Goal: Communication & Community: Participate in discussion

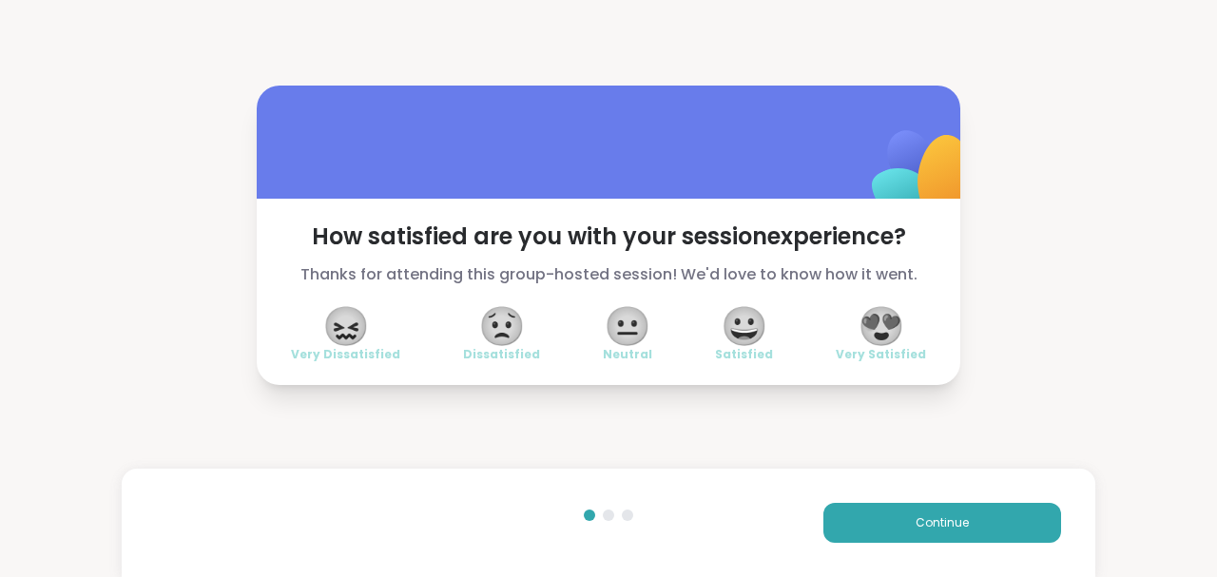
click at [59, 486] on div "How satisfied are you with your session experience? Thanks for attending this g…" at bounding box center [608, 288] width 1217 height 577
click at [880, 329] on span "😍" at bounding box center [882, 326] width 48 height 34
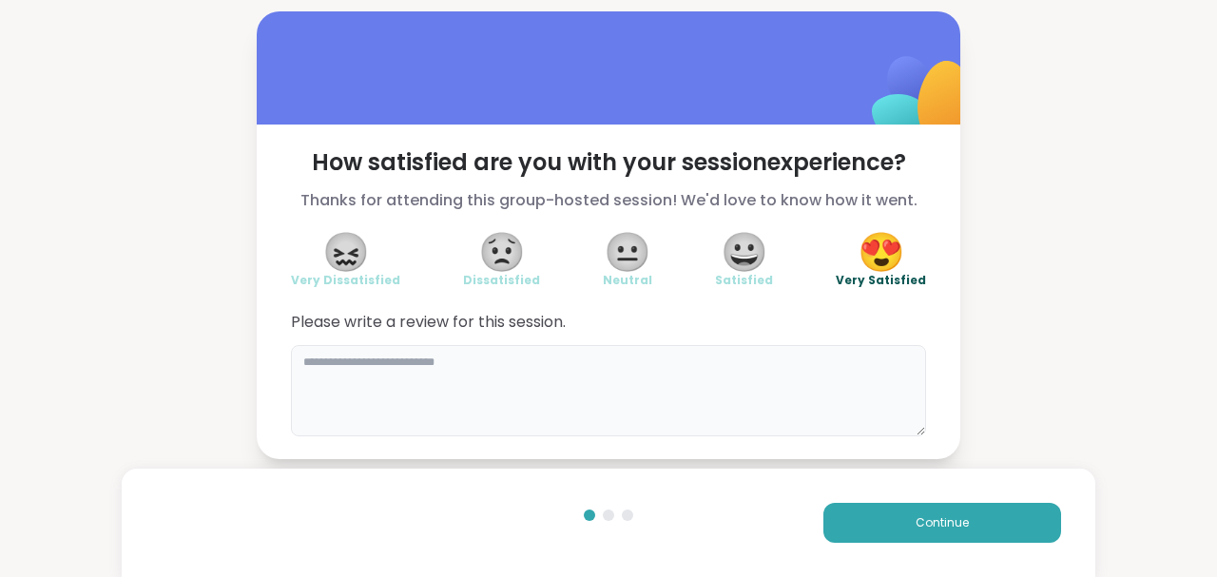
click at [517, 354] on textarea at bounding box center [608, 390] width 635 height 91
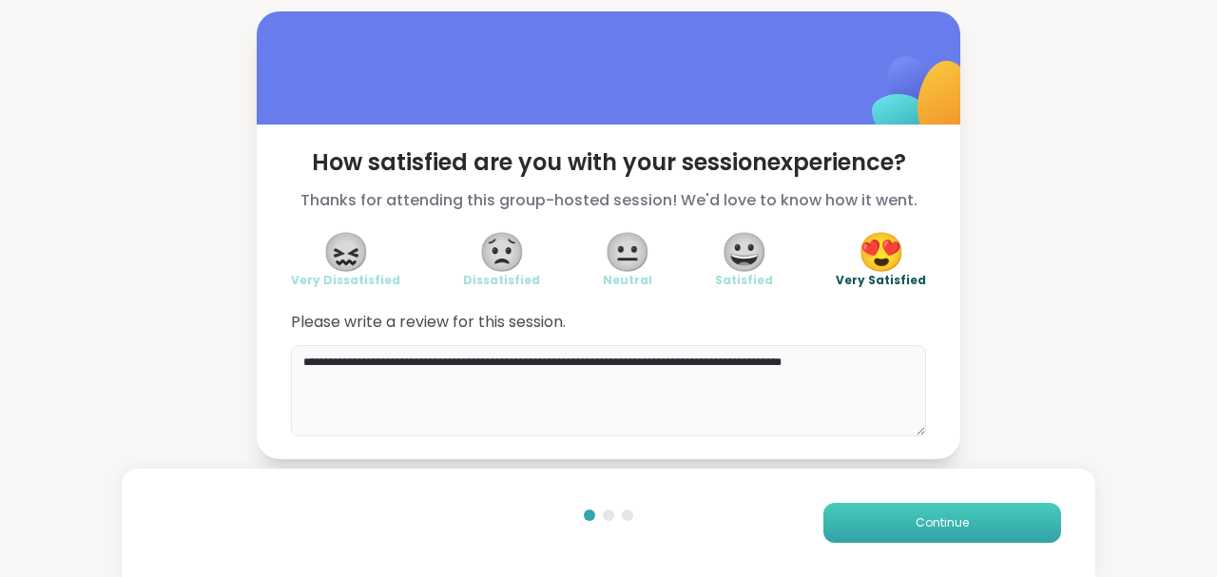
type textarea "**********"
click at [947, 518] on span "Continue" at bounding box center [942, 522] width 53 height 17
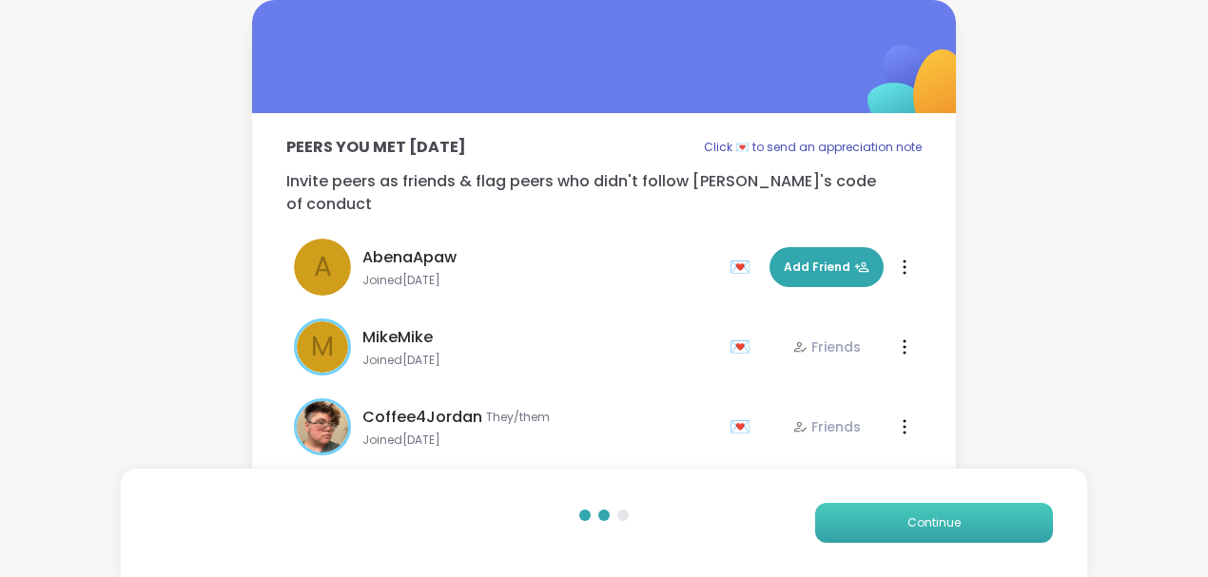
click at [947, 517] on span "Continue" at bounding box center [933, 522] width 53 height 17
click at [948, 517] on span "Continue" at bounding box center [933, 522] width 53 height 17
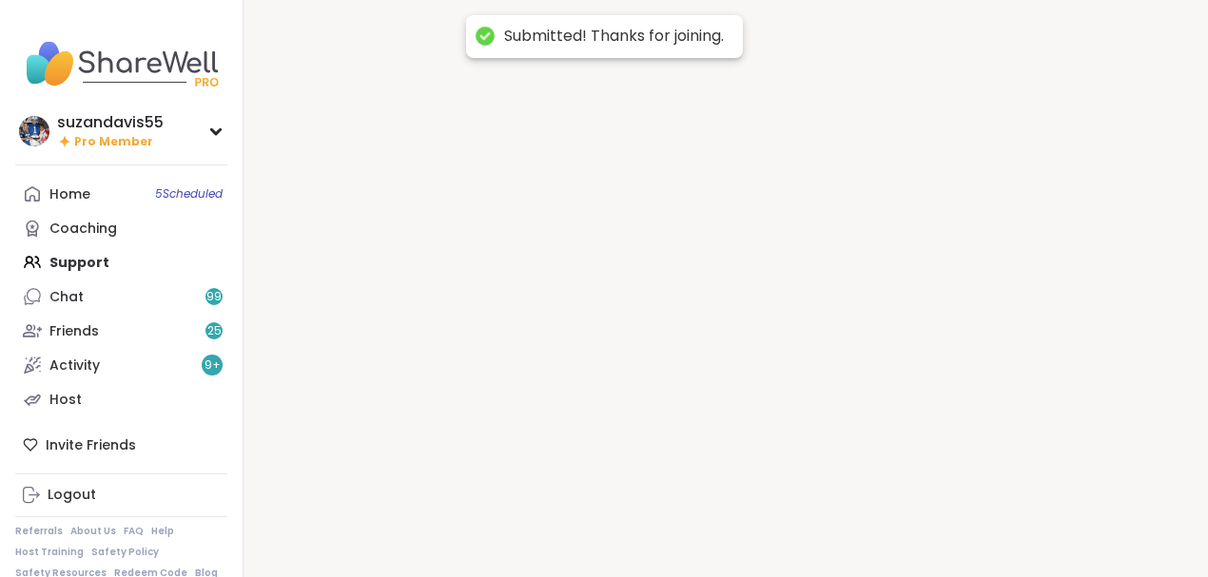
click at [948, 517] on div at bounding box center [725, 288] width 964 height 577
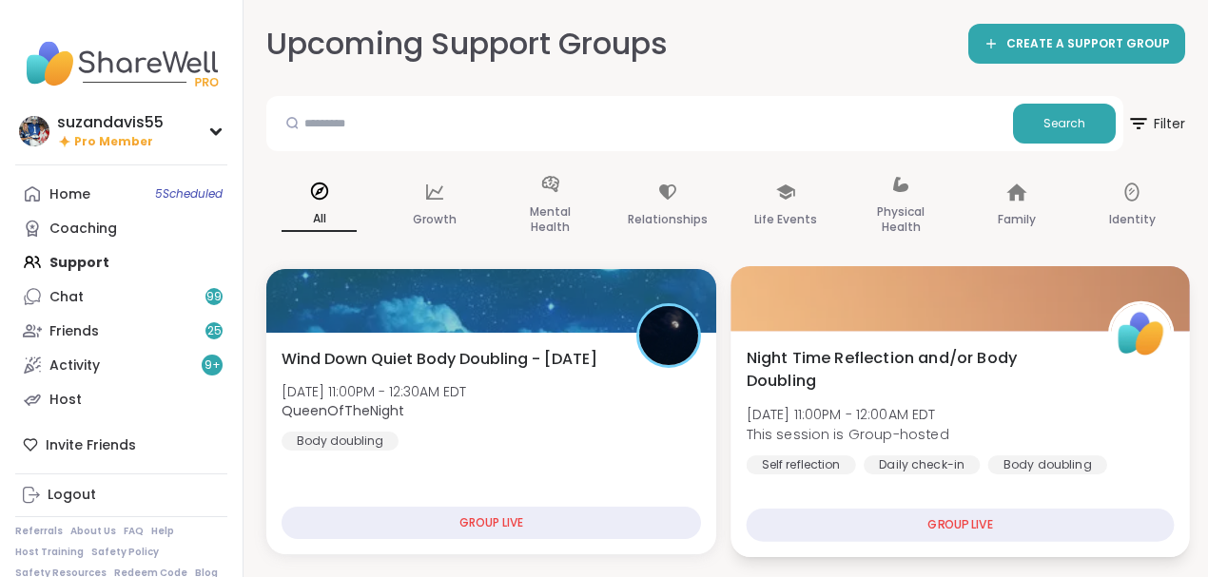
click at [875, 386] on span "Night Time Reflection and/or Body Doubling" at bounding box center [916, 369] width 340 height 47
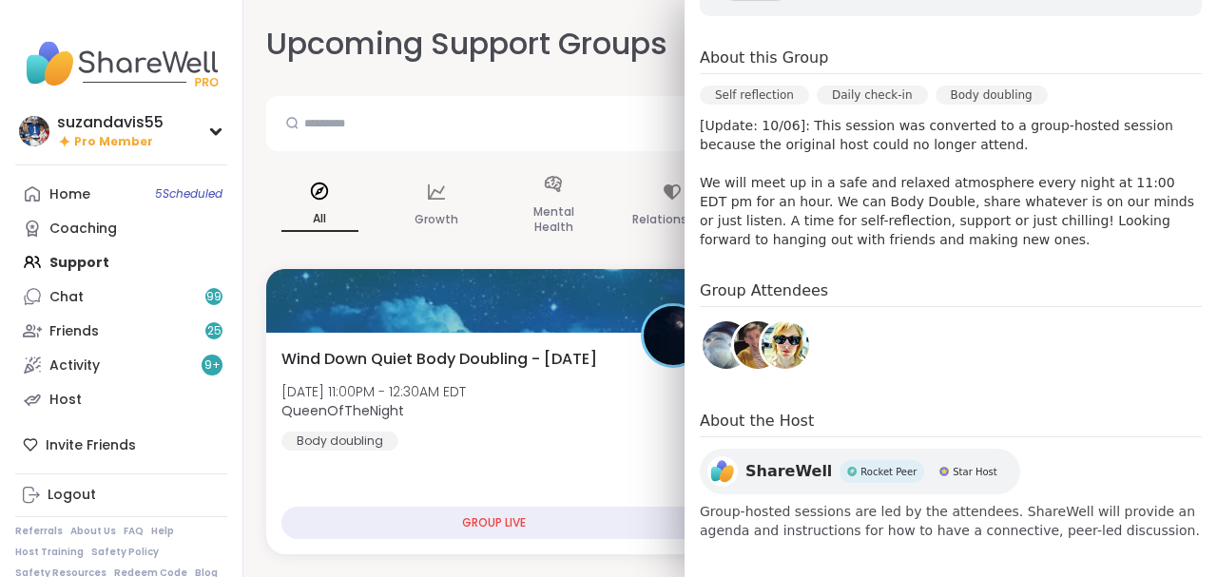
scroll to position [396, 0]
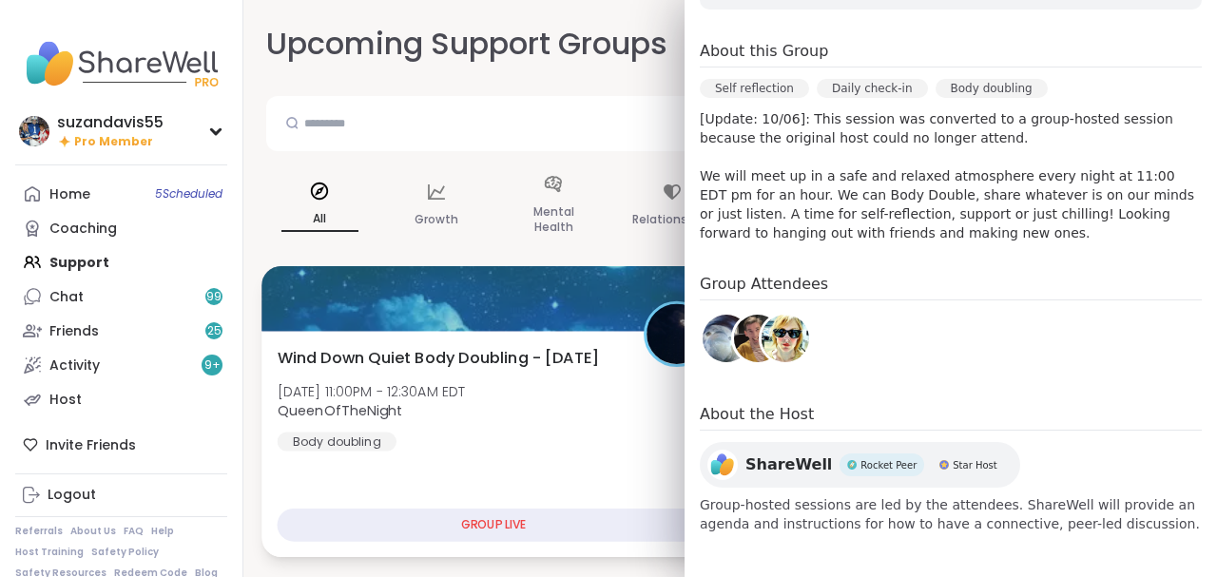
click at [604, 397] on div "Wind Down Quiet Body Doubling - [DATE] [DATE] 11:00PM - 12:30AM EDT QueenOfTheN…" at bounding box center [494, 398] width 433 height 105
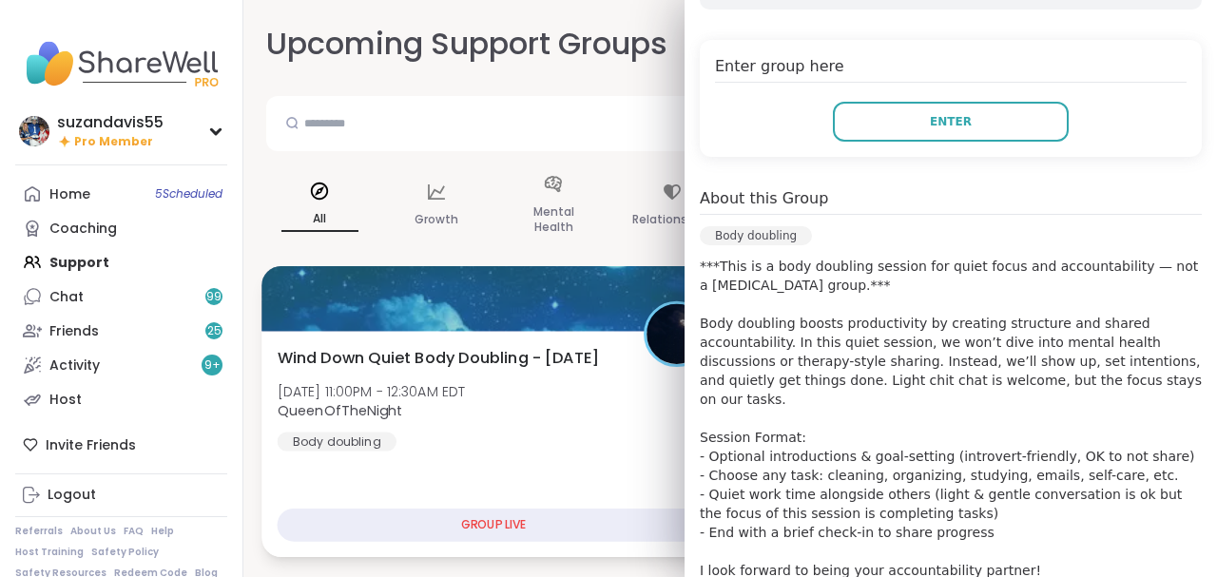
click at [521, 444] on div "Wind Down Quiet Body Doubling - [DATE] [DATE] 11:00PM - 12:30AM EDT QueenOfTheN…" at bounding box center [494, 398] width 433 height 105
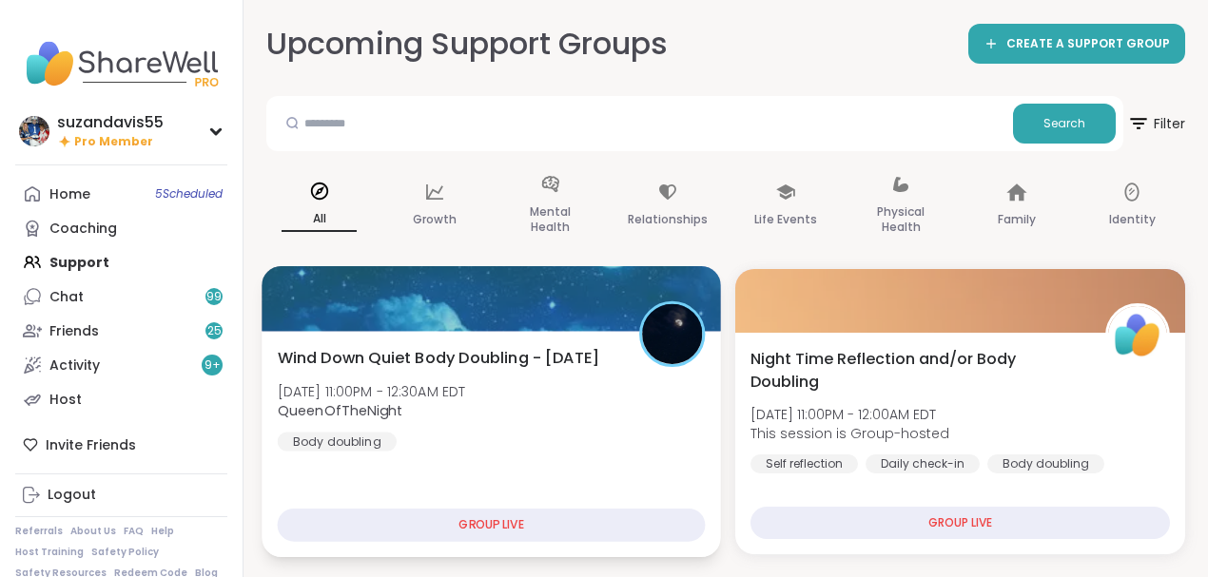
click at [539, 442] on div "Wind Down Quiet Body Doubling - [DATE] [DATE] 11:00PM - 12:30AM EDT QueenOfTheN…" at bounding box center [492, 398] width 428 height 105
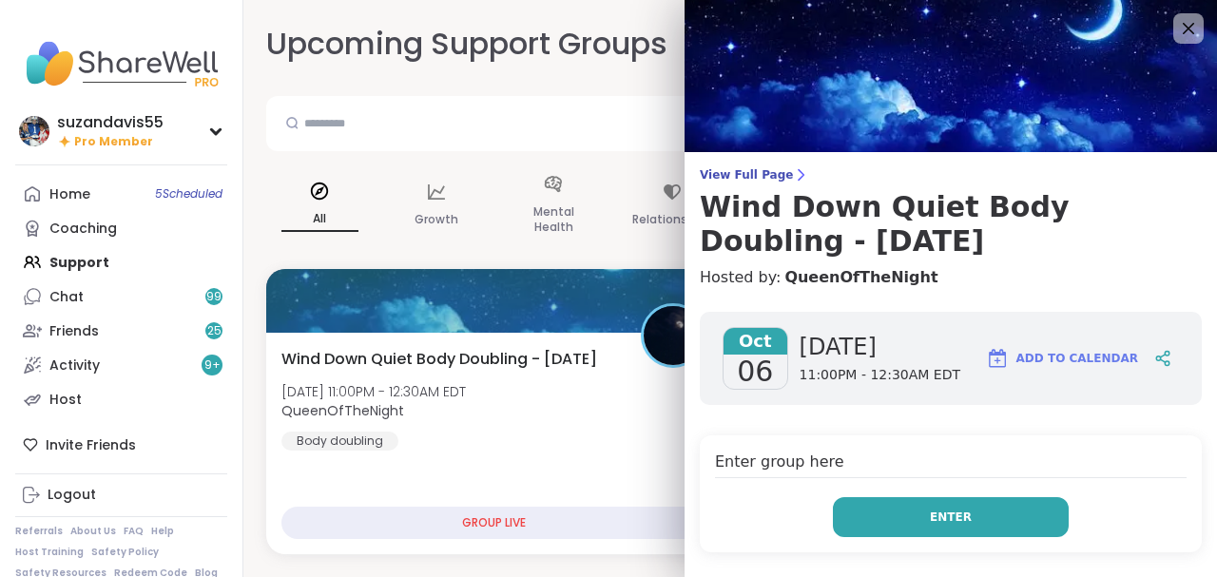
click at [905, 531] on button "Enter" at bounding box center [951, 517] width 236 height 40
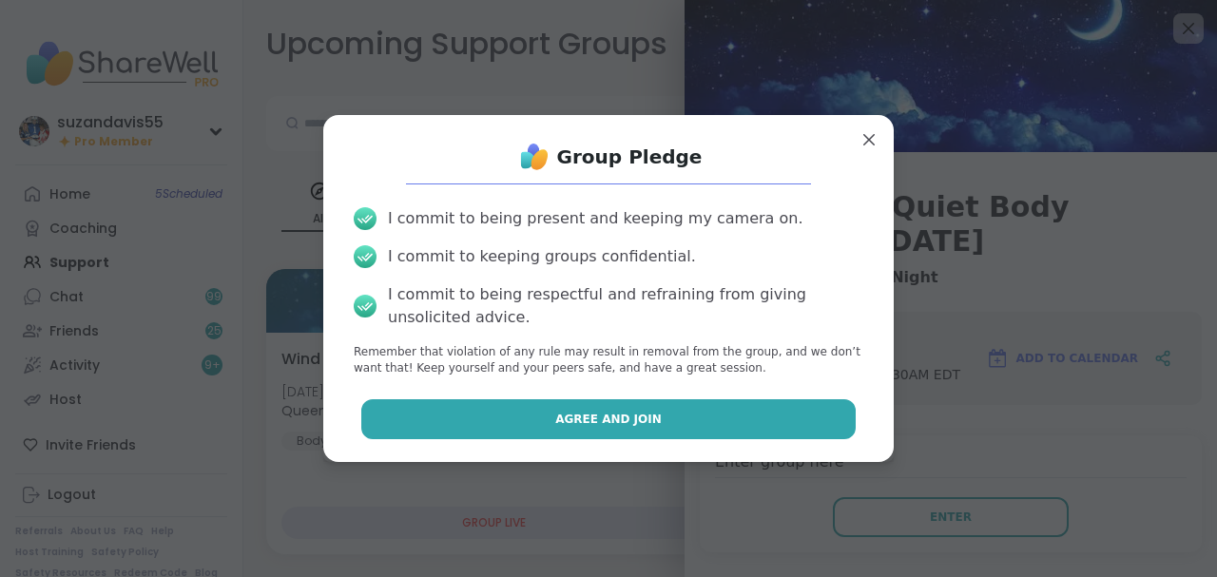
click at [707, 428] on button "Agree and Join" at bounding box center [608, 419] width 495 height 40
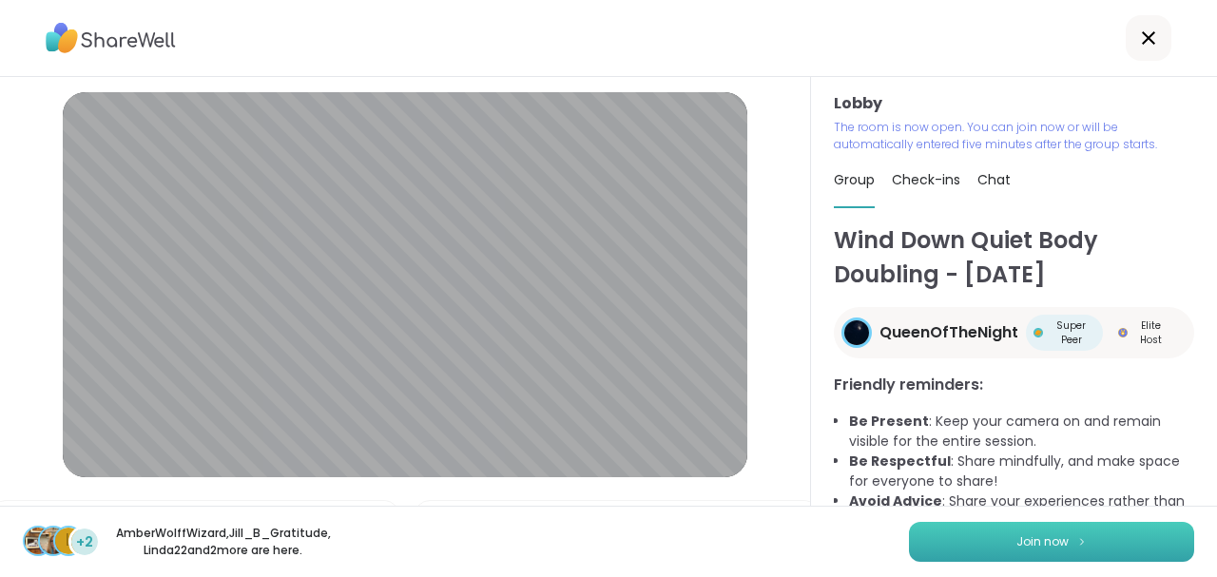
click at [1039, 544] on span "Join now" at bounding box center [1042, 541] width 52 height 17
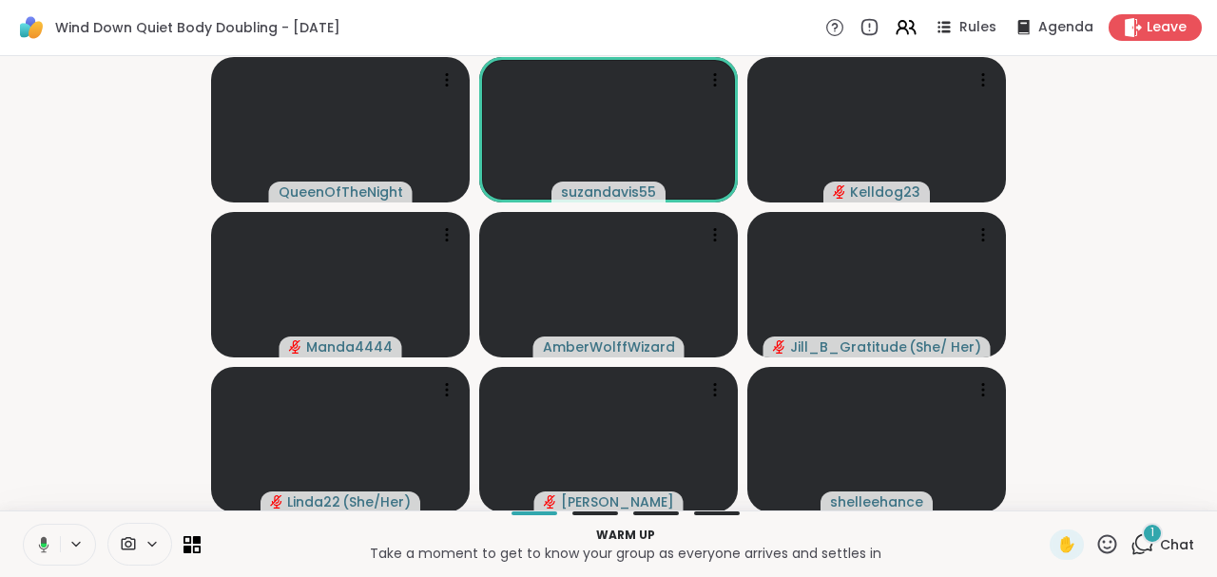
click at [38, 540] on icon at bounding box center [40, 544] width 17 height 17
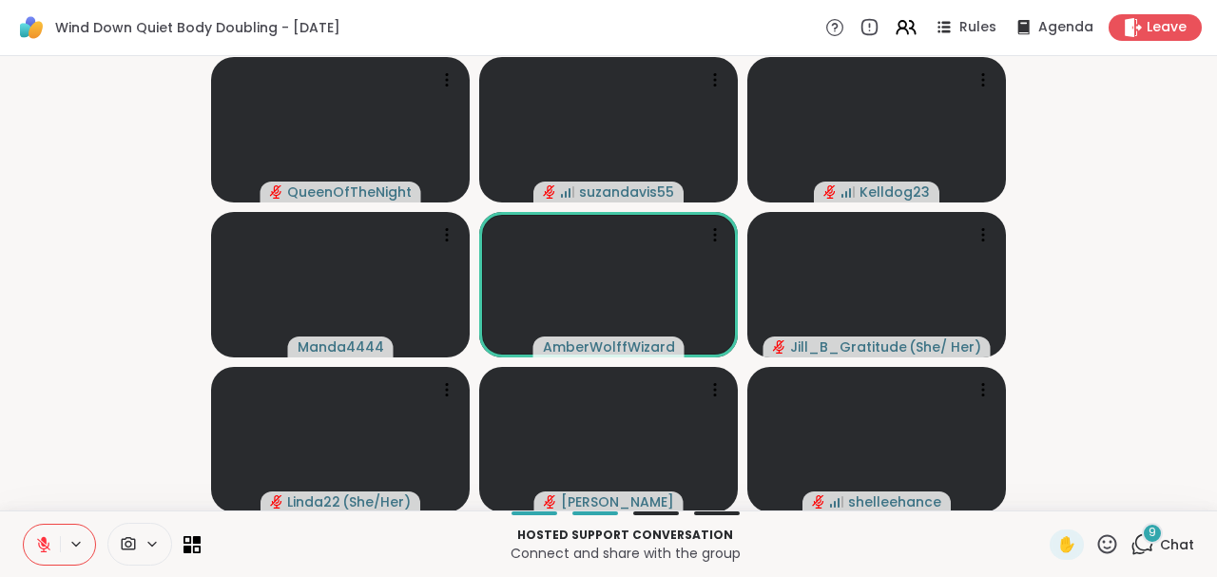
click at [44, 548] on icon at bounding box center [43, 544] width 17 height 17
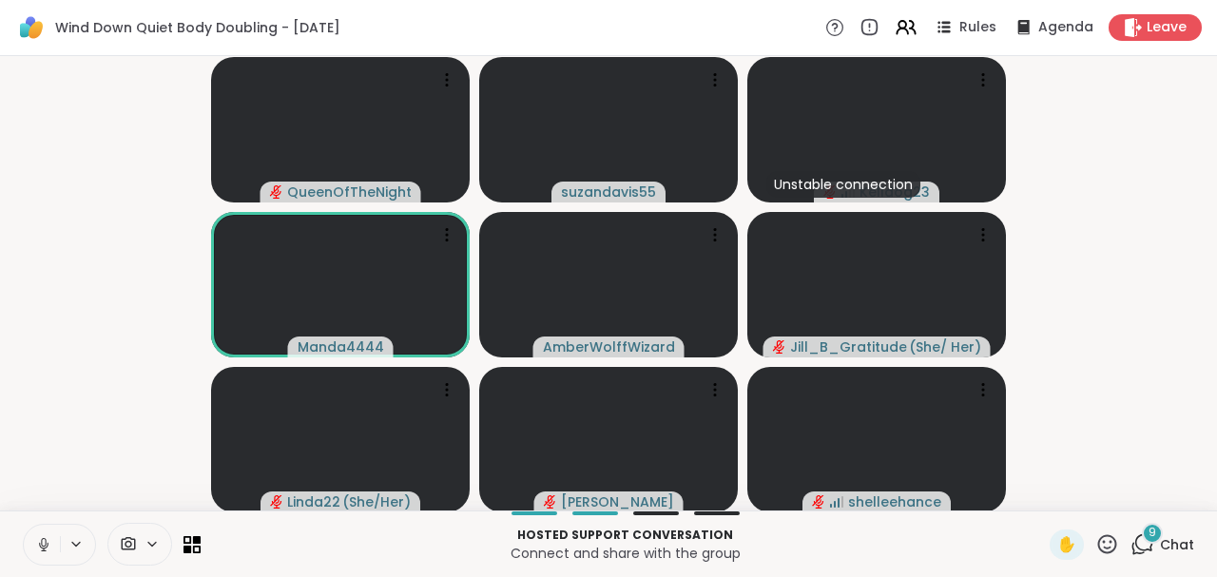
click at [44, 547] on icon at bounding box center [43, 544] width 17 height 17
